Goal: Task Accomplishment & Management: Complete application form

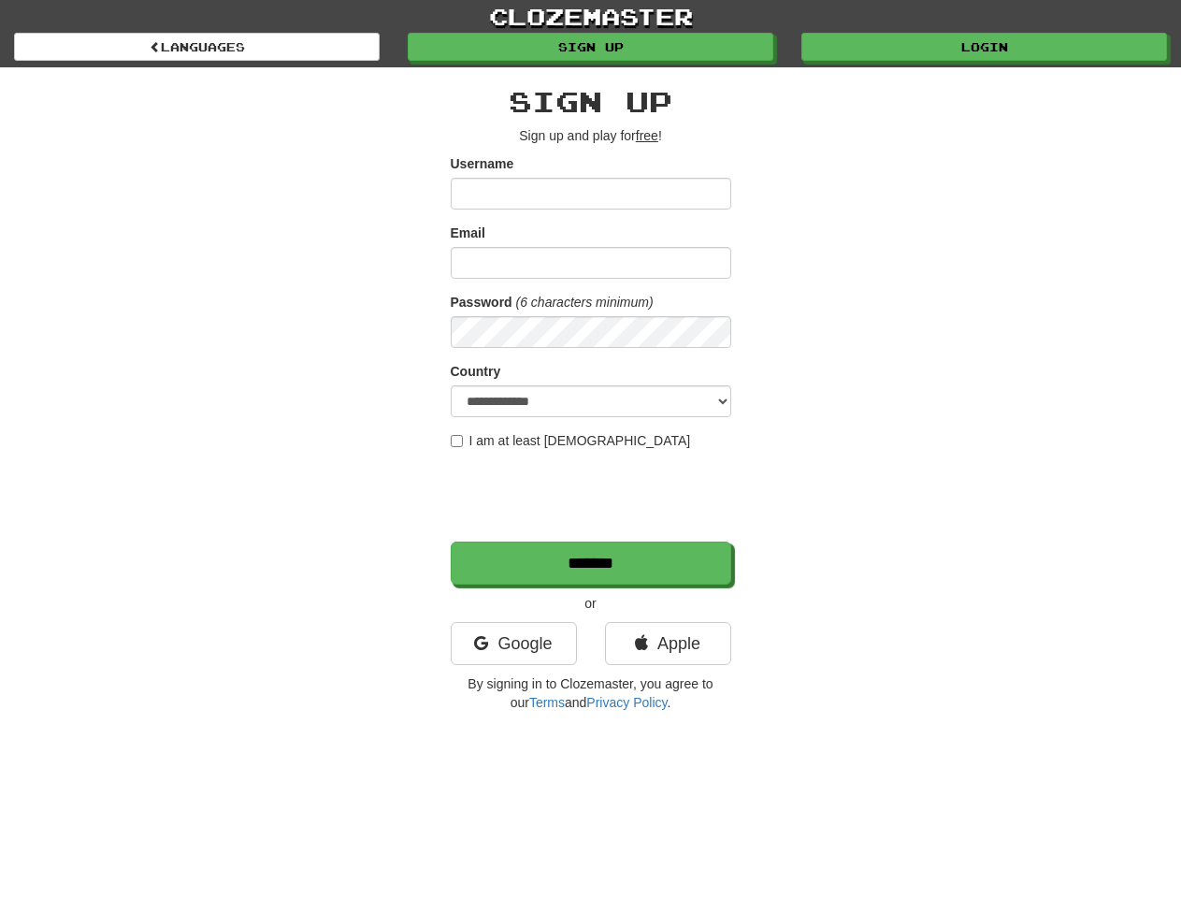
click at [590, 449] on label "I am at least [DEMOGRAPHIC_DATA]" at bounding box center [571, 440] width 240 height 19
